Goal: Task Accomplishment & Management: Use online tool/utility

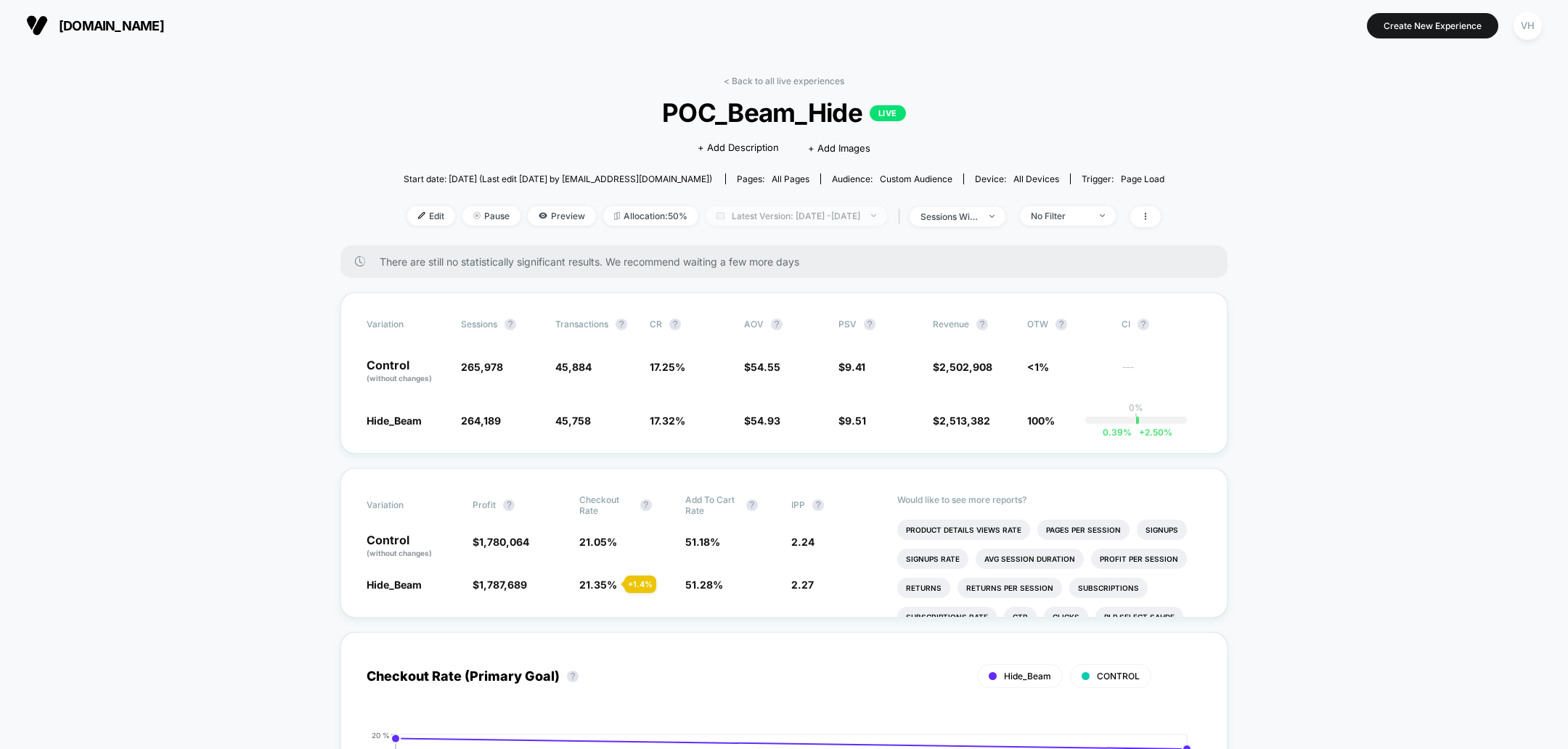
click at [850, 210] on span "Latest Version: [DATE] - [DATE]" at bounding box center [796, 215] width 182 height 19
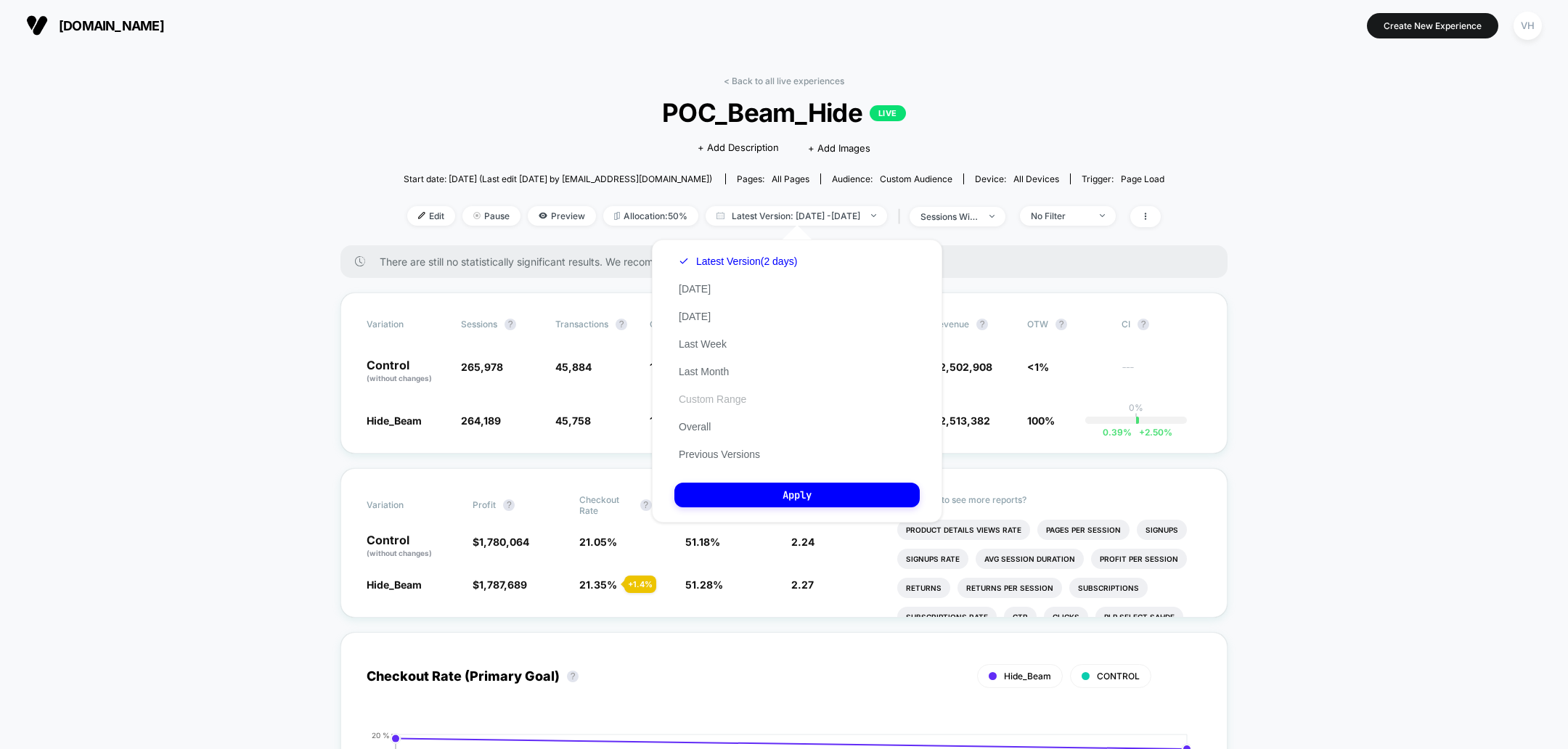
click at [704, 396] on button "Custom Range" at bounding box center [712, 400] width 76 height 13
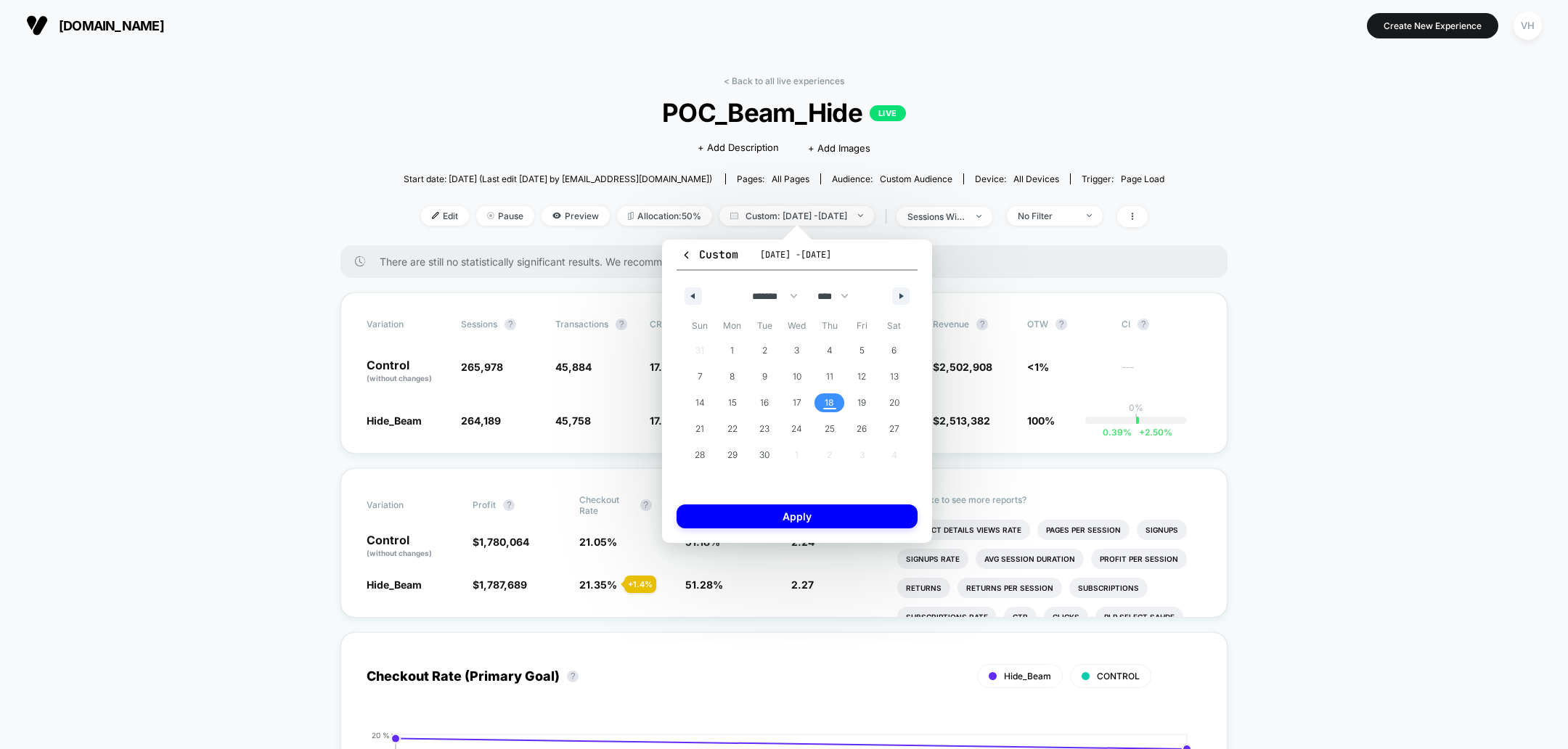
click at [841, 405] on span "18" at bounding box center [829, 403] width 33 height 19
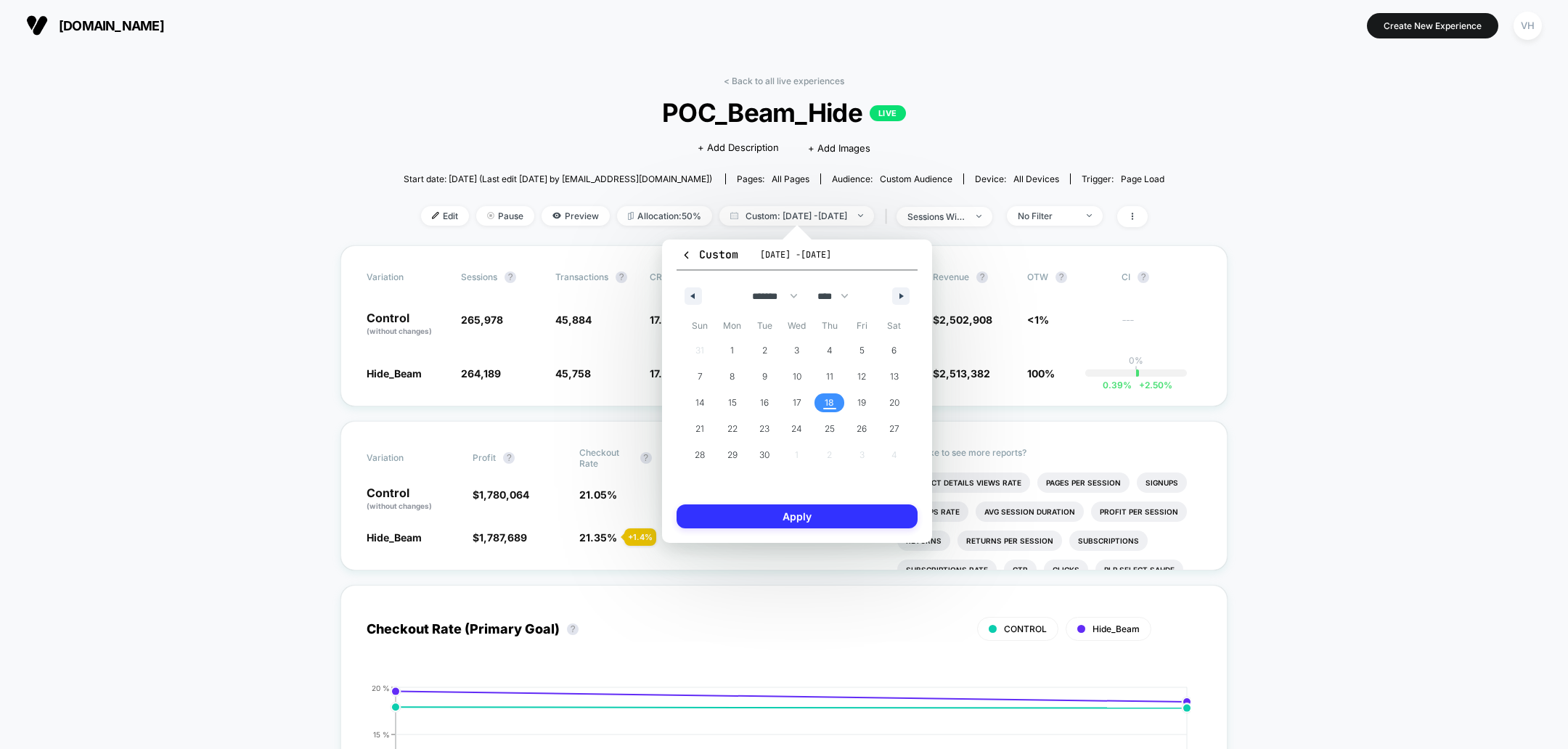
click at [796, 518] on button "Apply" at bounding box center [797, 516] width 241 height 24
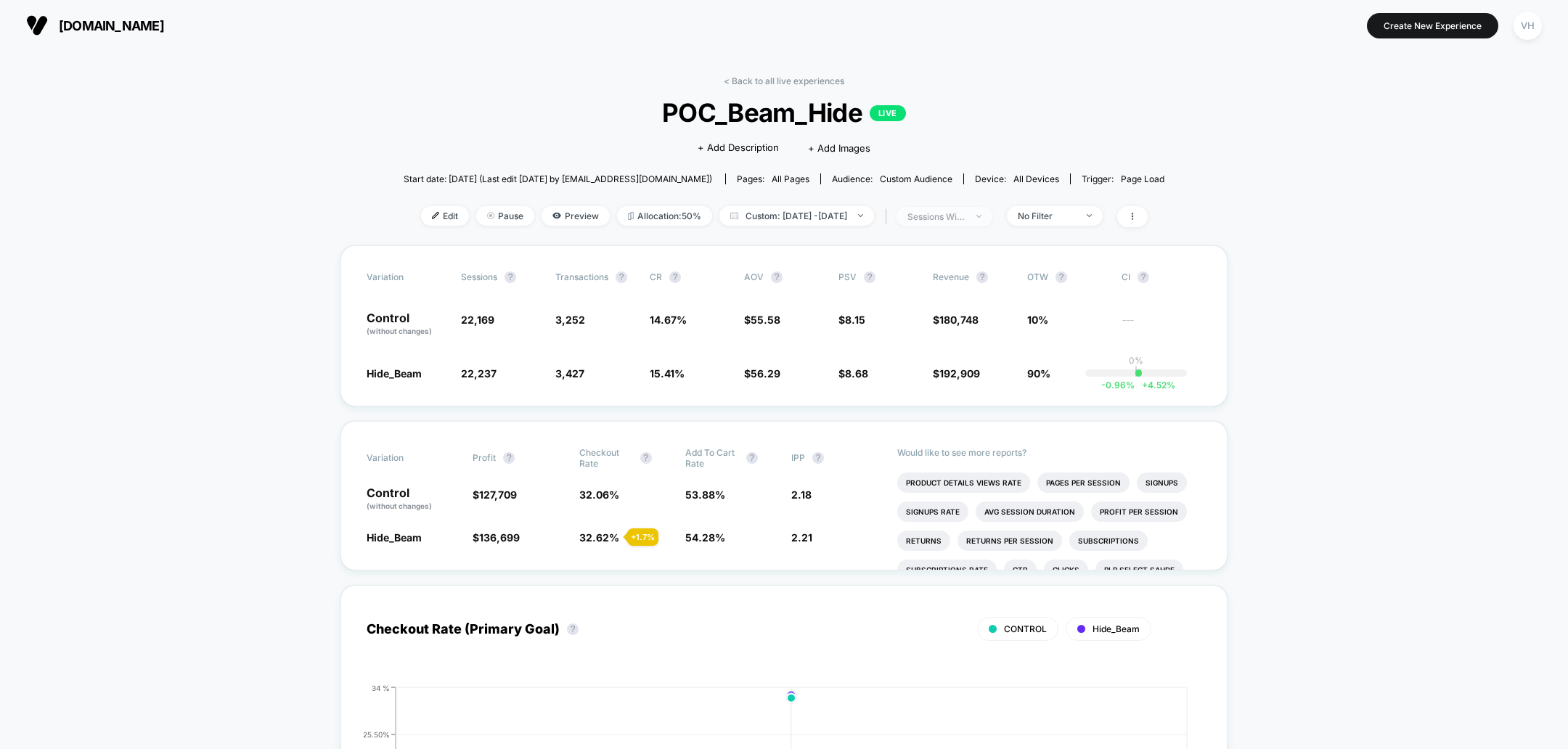
click at [977, 216] on div at bounding box center [971, 216] width 11 height 1
click at [1081, 144] on div "< Back to all live experiences POC_Beam_Hide LIVE Click to edit experience deta…" at bounding box center [784, 160] width 761 height 170
click at [1081, 202] on div "< Back to all live experiences POC_Beam_Hide LIVE Click to edit experience deta…" at bounding box center [784, 160] width 761 height 170
click at [1076, 219] on div "No Filter" at bounding box center [1046, 215] width 58 height 11
click at [1051, 297] on span "Desktop Visitors" at bounding box center [1072, 298] width 78 height 13
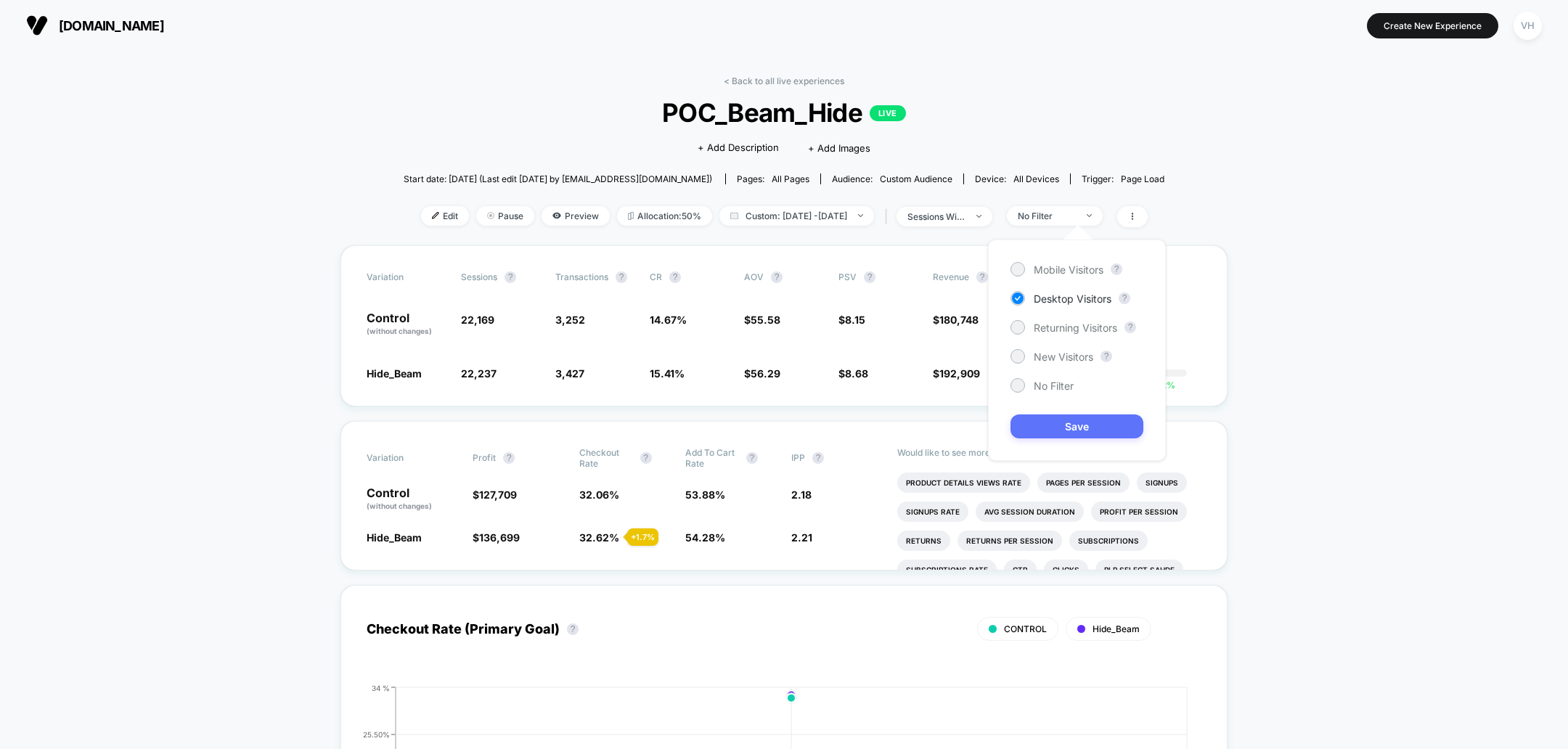
click at [1048, 422] on button "Save" at bounding box center [1077, 426] width 133 height 24
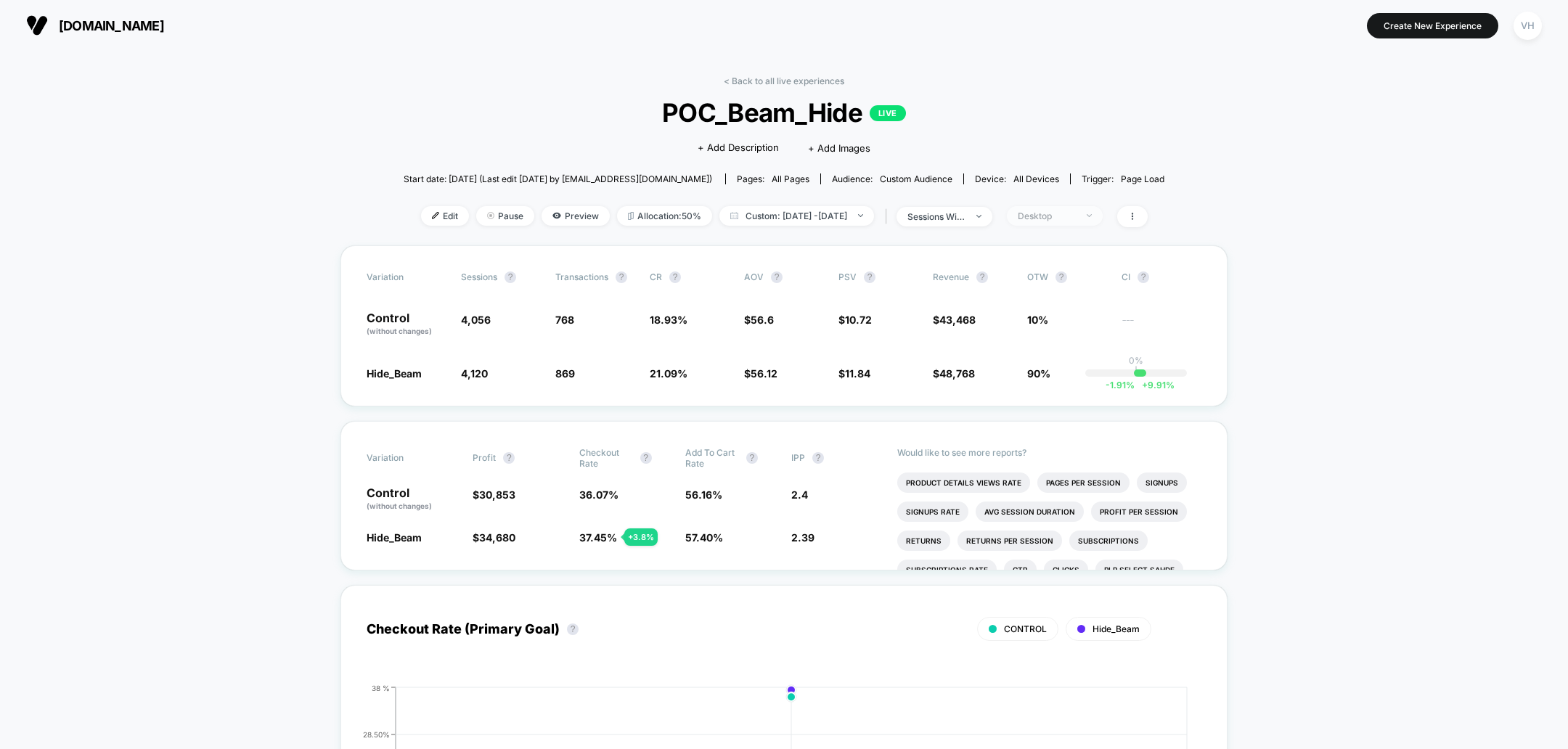
click at [1057, 211] on div "Desktop" at bounding box center [1046, 215] width 58 height 11
click at [1054, 271] on span "Mobile Visitors" at bounding box center [1068, 270] width 70 height 13
click at [1057, 438] on button "Save" at bounding box center [1077, 426] width 133 height 24
